Goal: Check status

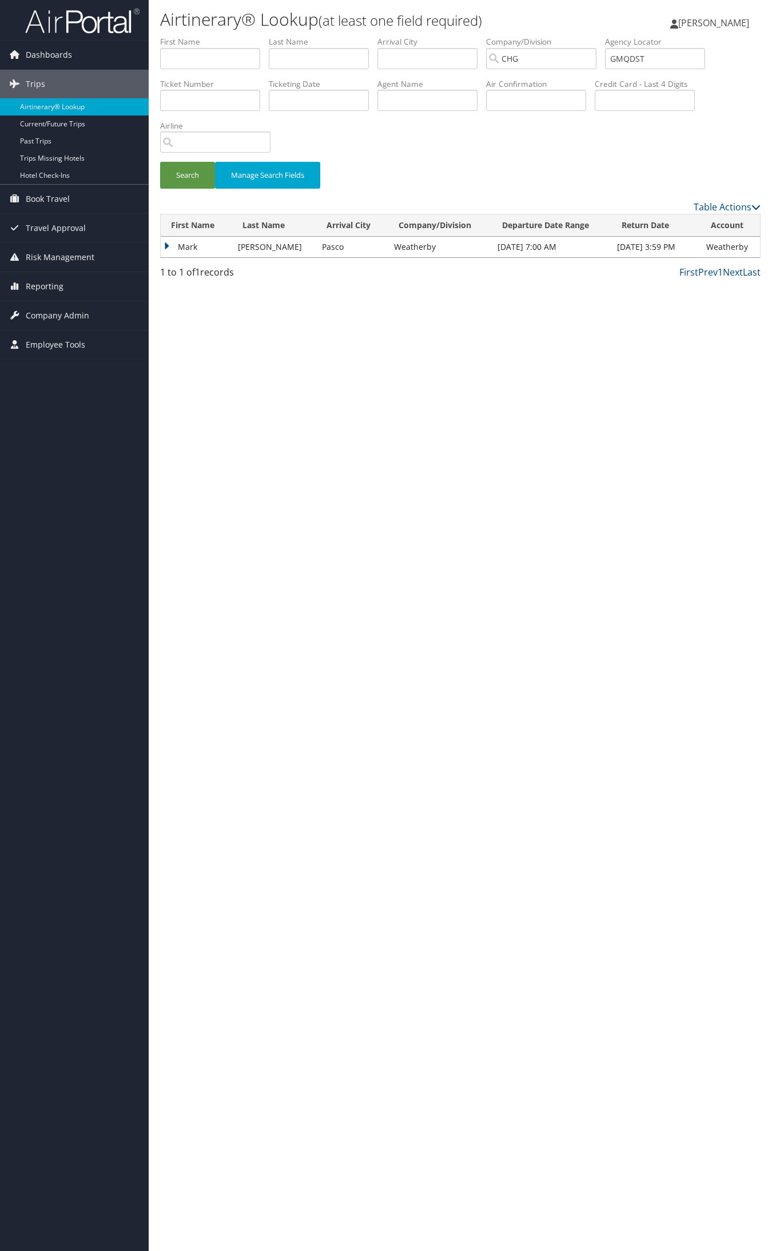
click at [178, 244] on td "Mark" at bounding box center [196, 247] width 71 height 21
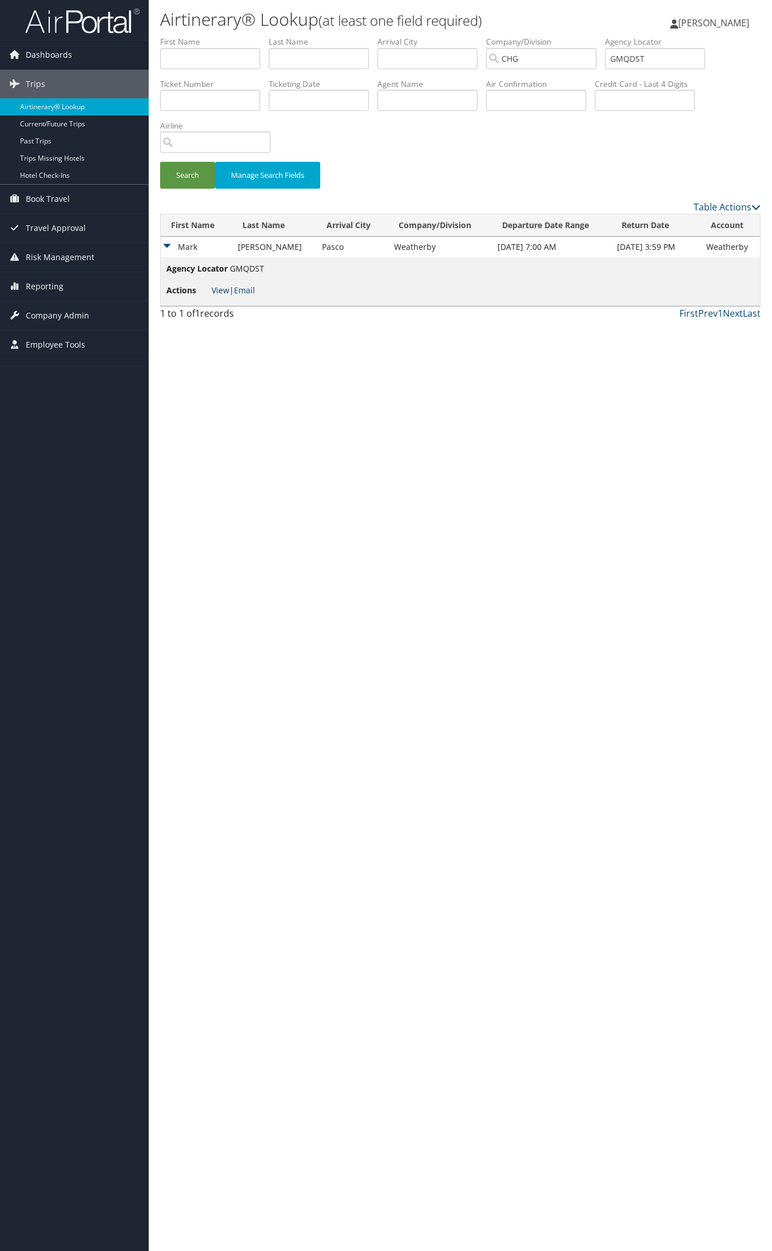
click at [226, 292] on link "View" at bounding box center [221, 290] width 18 height 11
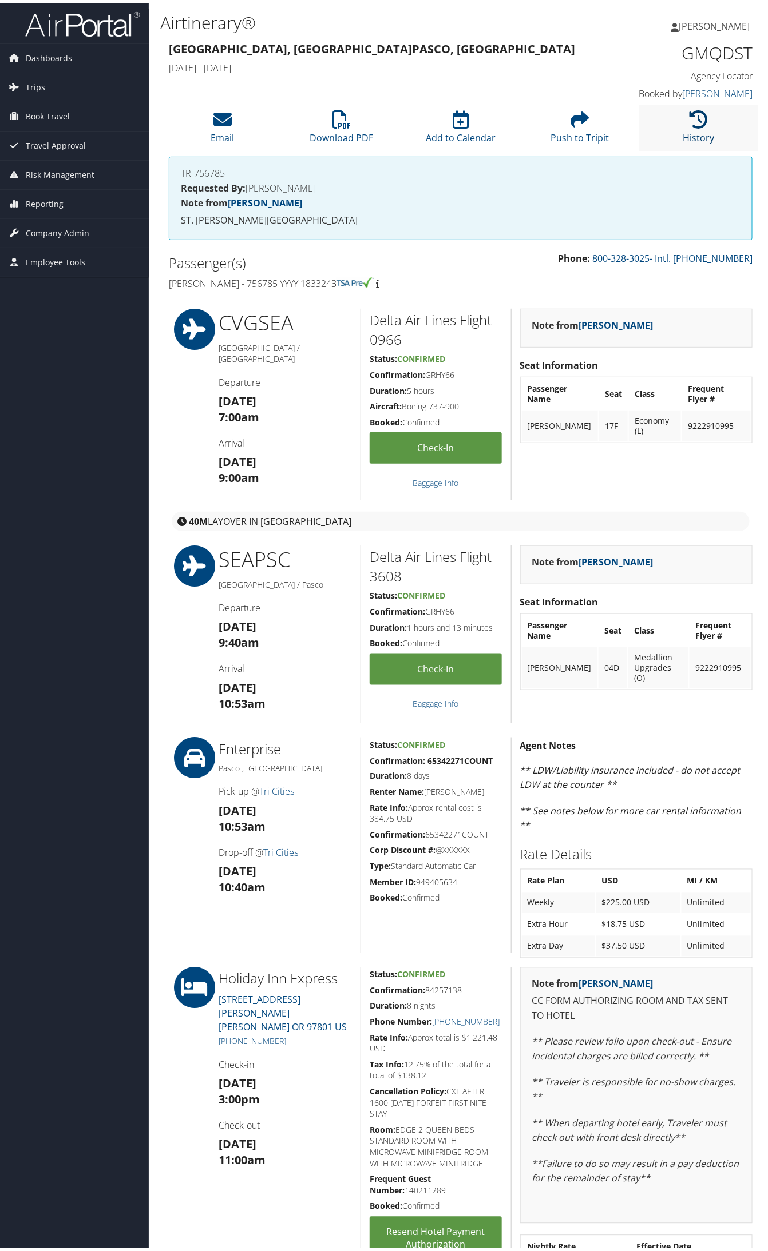
click at [698, 133] on link "History" at bounding box center [698, 126] width 31 height 27
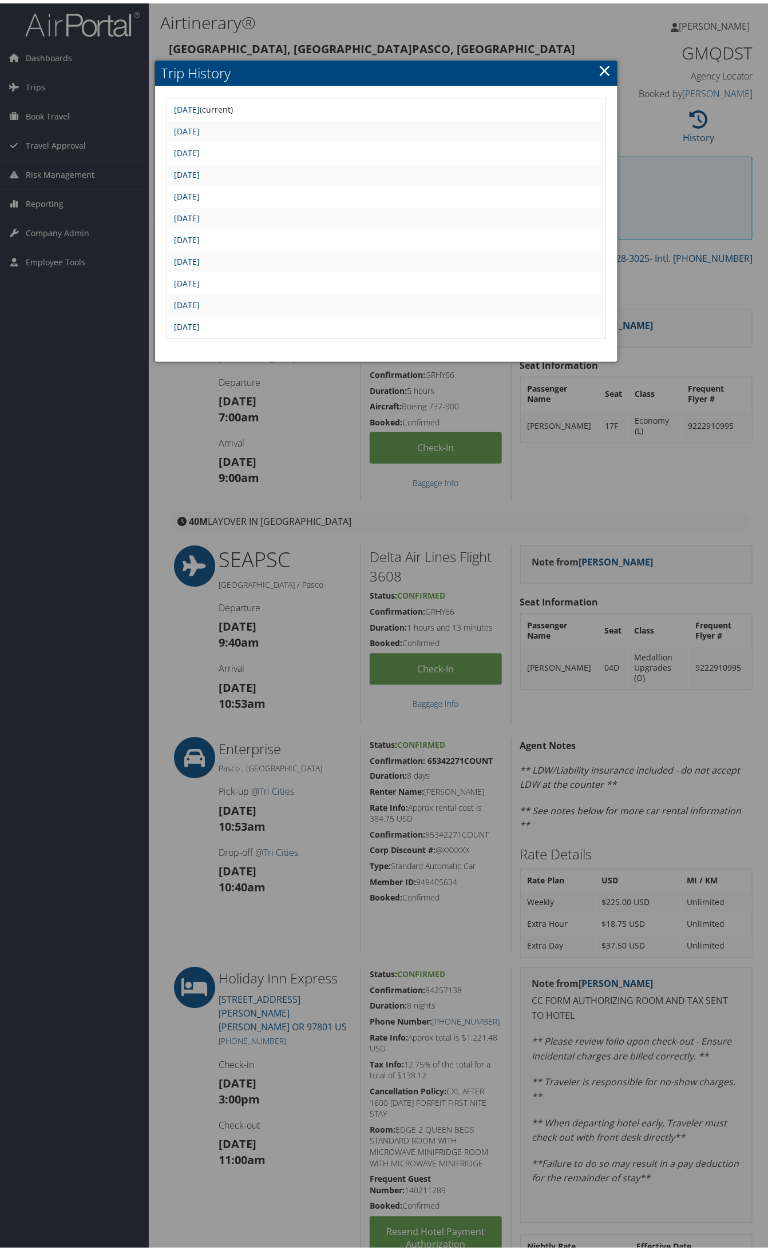
click at [200, 212] on link "[DATE]" at bounding box center [187, 214] width 26 height 11
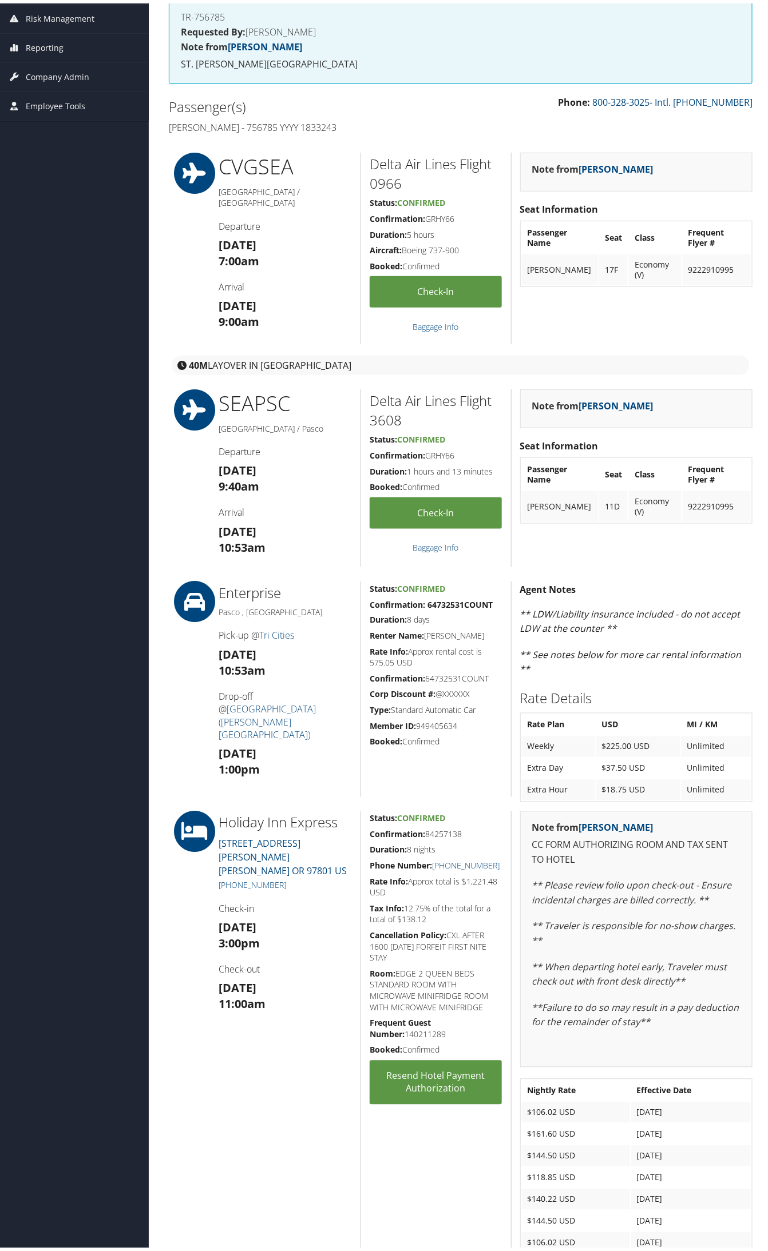
scroll to position [143, 0]
